Goal: Register for event/course

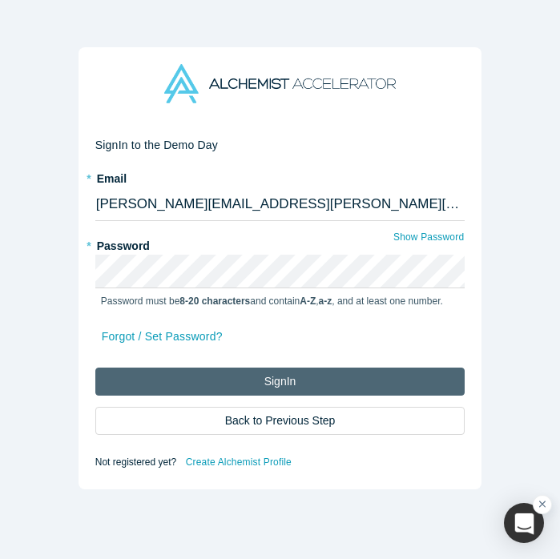
click at [187, 378] on button "Sign In" at bounding box center [280, 381] width 370 height 28
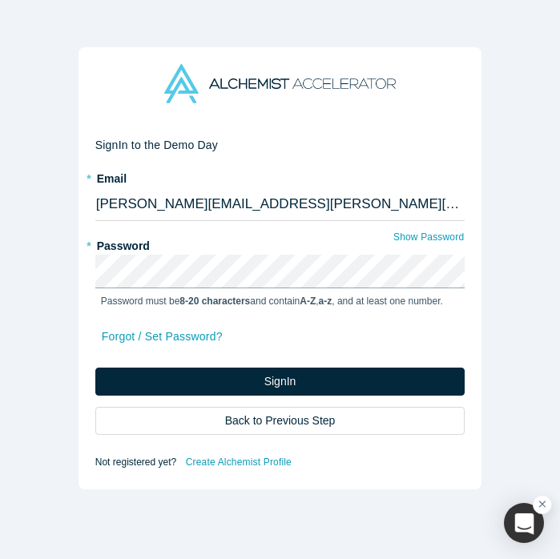
click at [95, 367] on button "Sign In" at bounding box center [280, 381] width 370 height 28
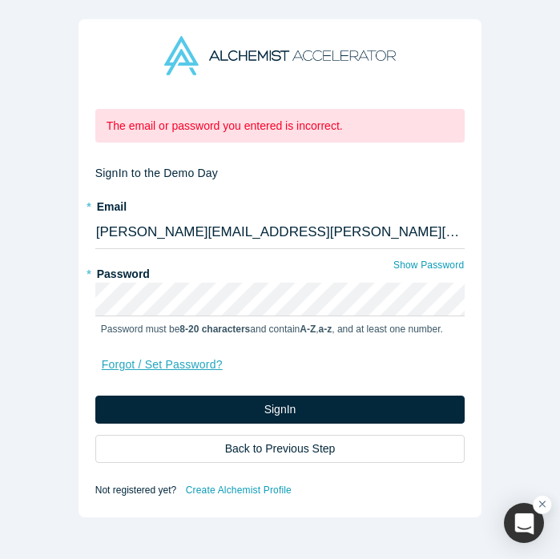
click at [175, 361] on link "Forgot / Set Password?" at bounding box center [162, 365] width 122 height 28
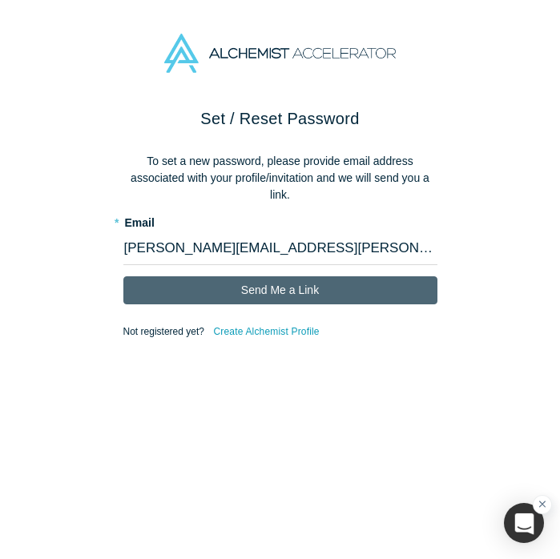
click at [158, 292] on button "Send Me a Link" at bounding box center [280, 290] width 314 height 28
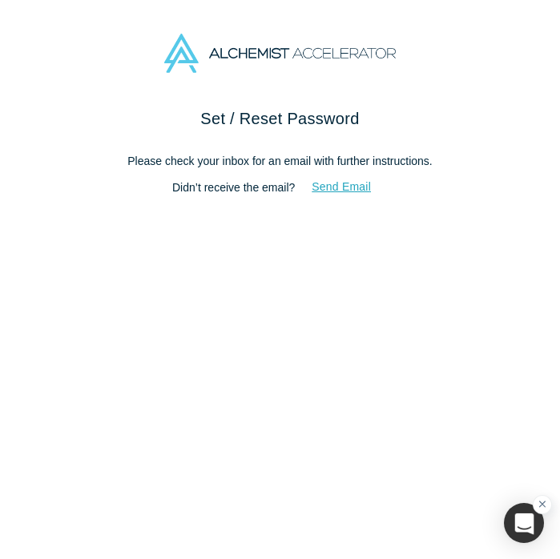
click at [331, 183] on button "Send Email" at bounding box center [341, 187] width 93 height 28
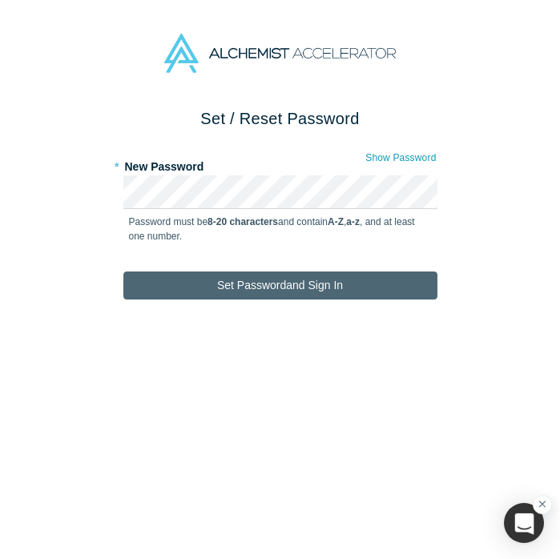
click at [258, 280] on button "Set Password and Sign In" at bounding box center [280, 285] width 314 height 28
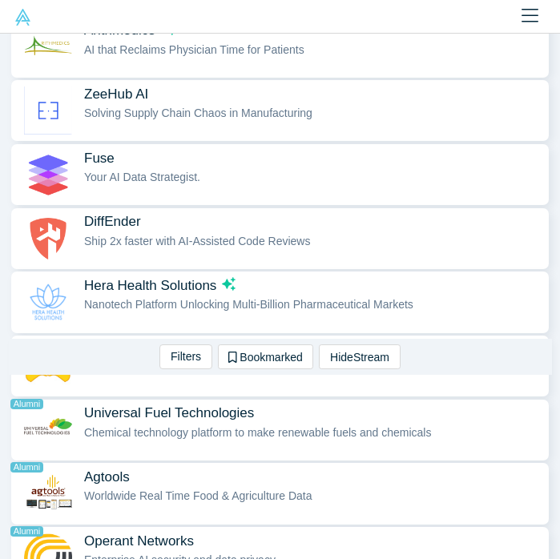
scroll to position [962, 0]
